Goal: Find specific page/section: Find specific page/section

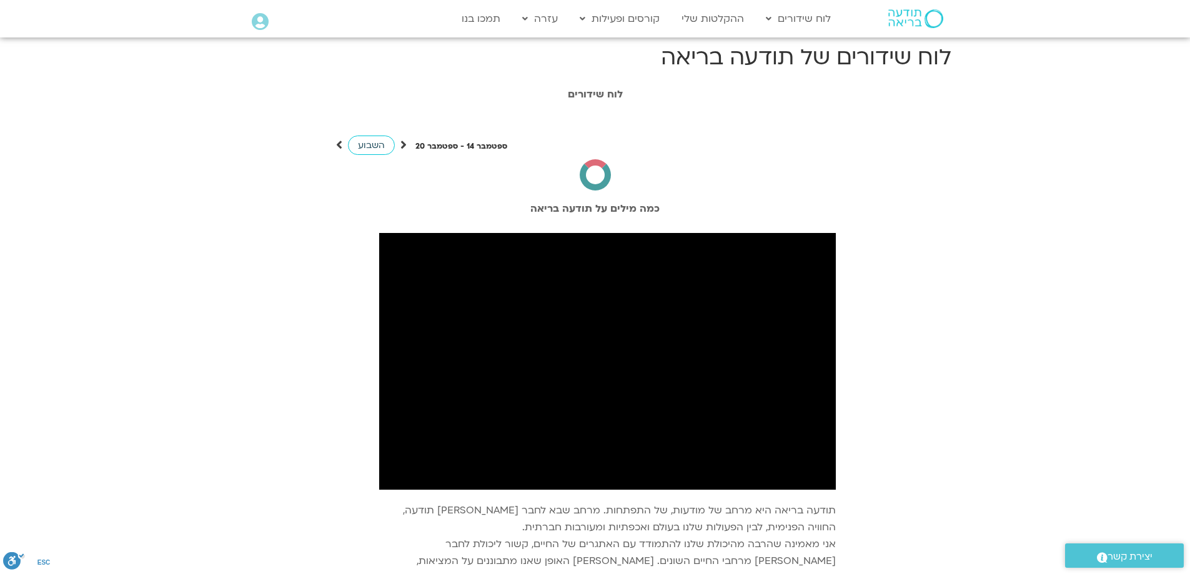
click at [366, 144] on span "השבוע" at bounding box center [371, 145] width 27 height 12
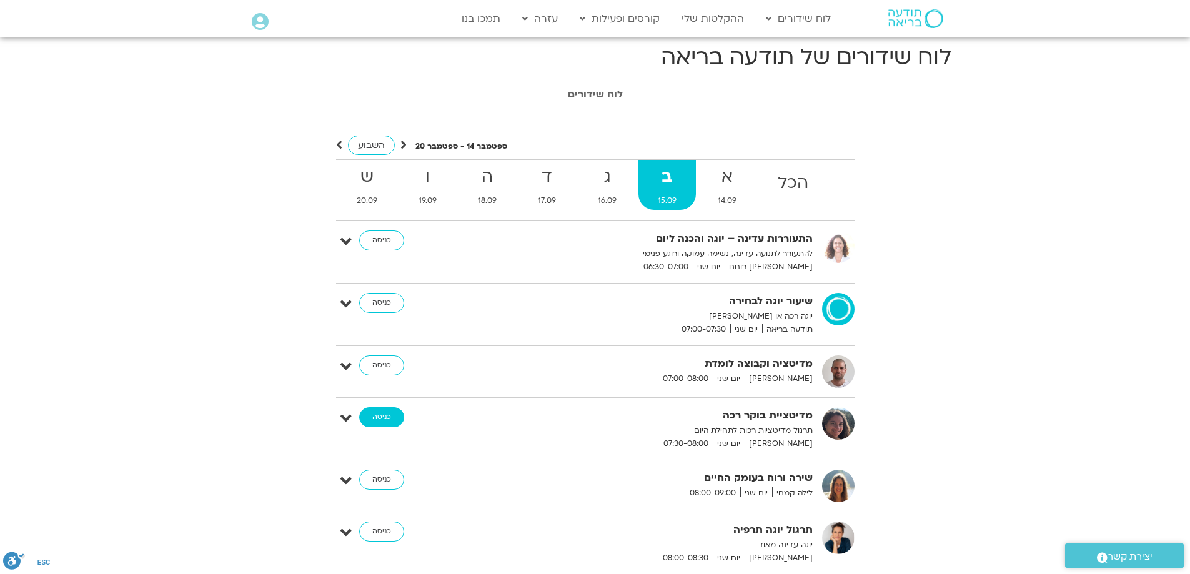
click at [377, 416] on link "כניסה" at bounding box center [381, 417] width 45 height 20
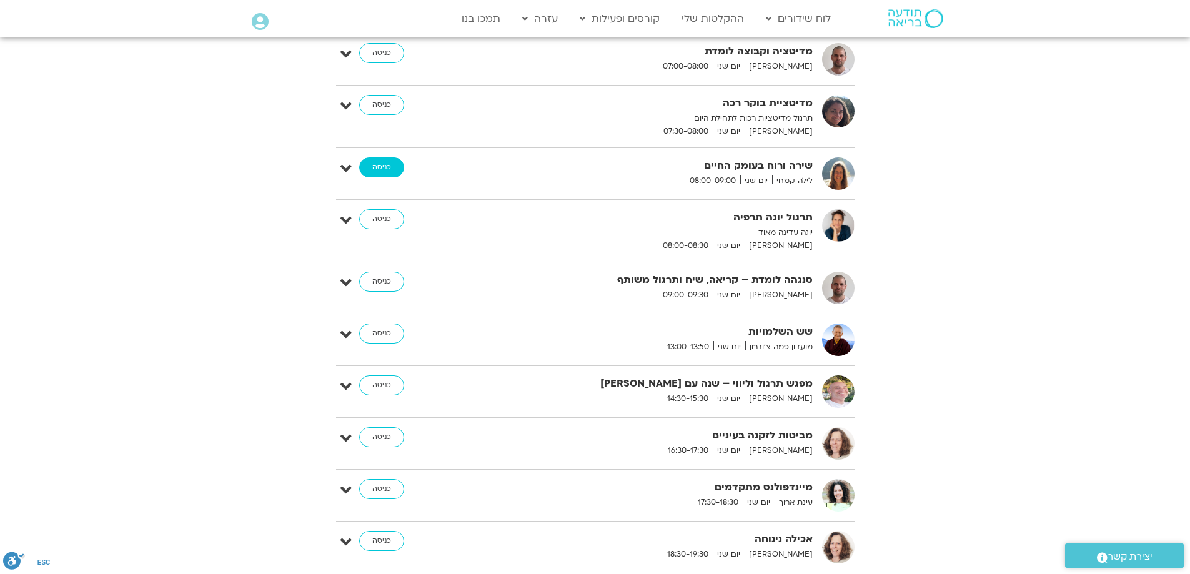
click at [385, 169] on link "כניסה" at bounding box center [381, 167] width 45 height 20
